Goal: Transaction & Acquisition: Book appointment/travel/reservation

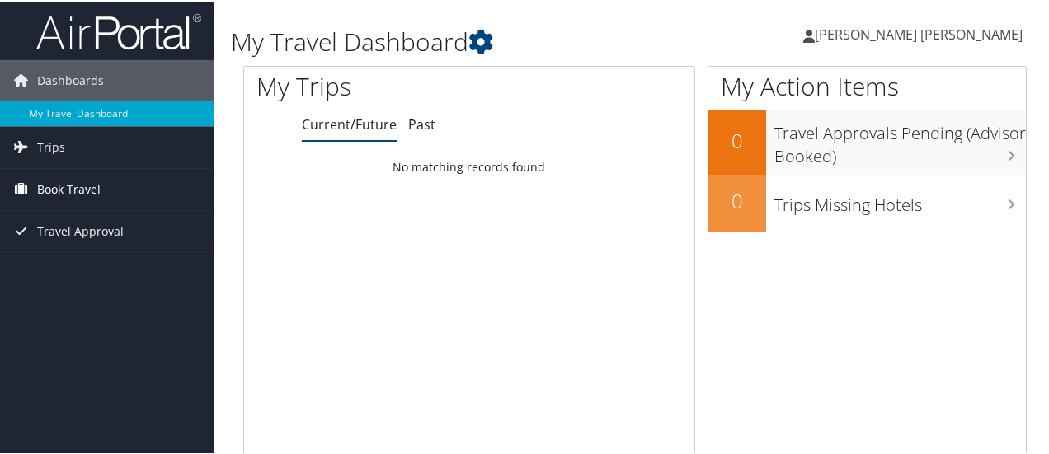
click at [54, 189] on span "Book Travel" at bounding box center [68, 187] width 63 height 41
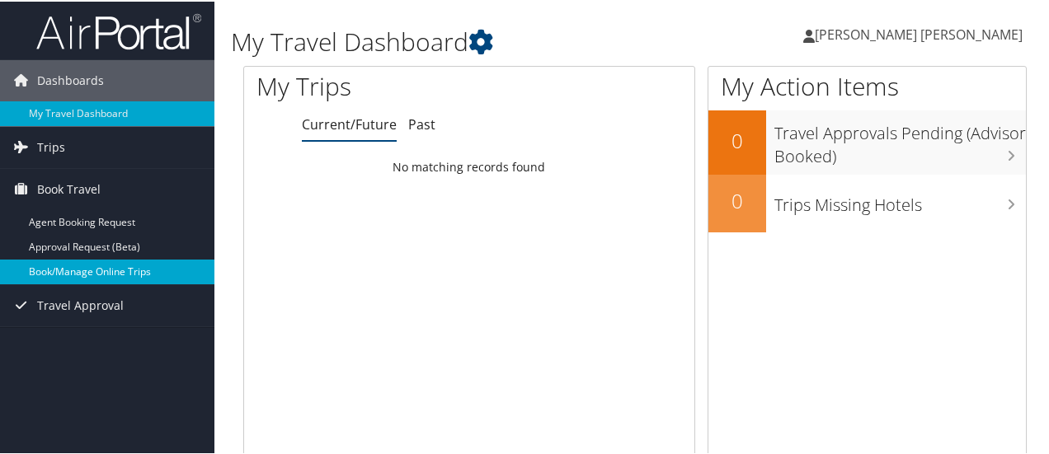
click at [116, 272] on link "Book/Manage Online Trips" at bounding box center [107, 270] width 214 height 25
